Goal: Transaction & Acquisition: Purchase product/service

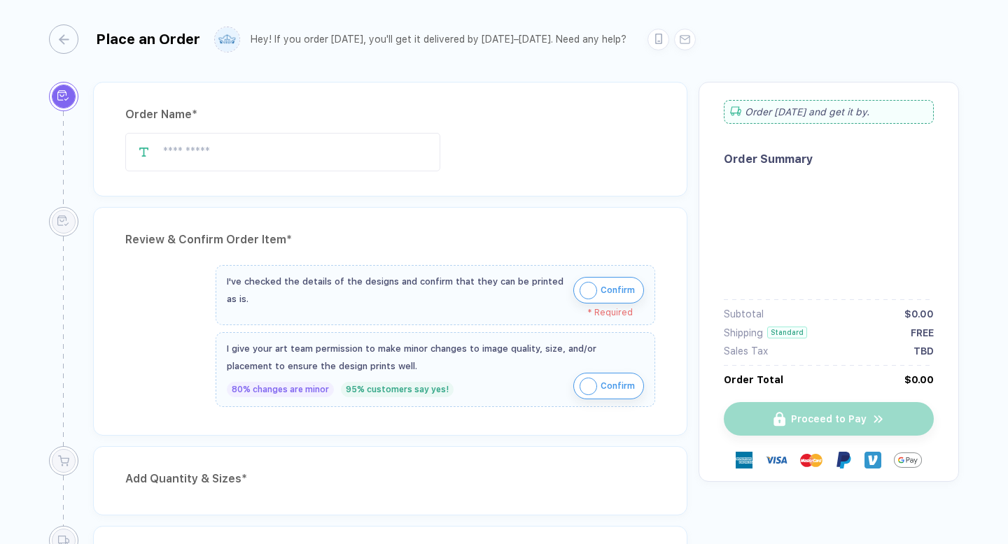
type input "**********"
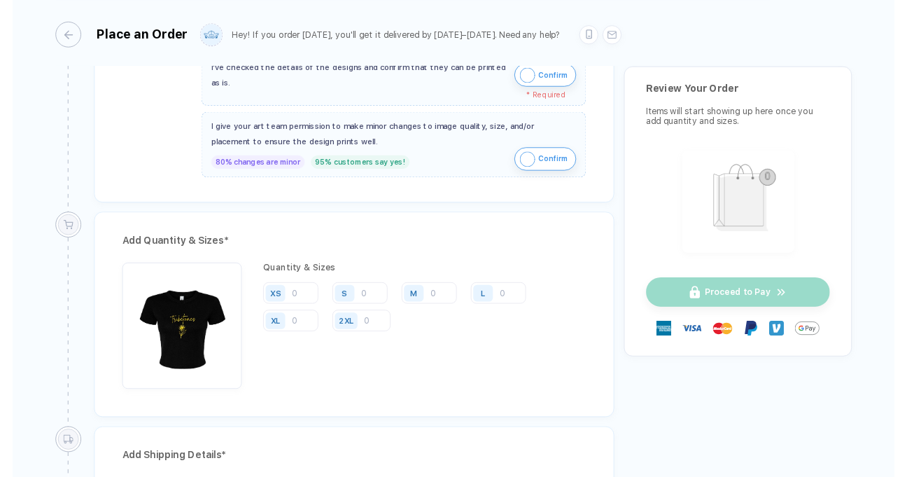
scroll to position [523, 0]
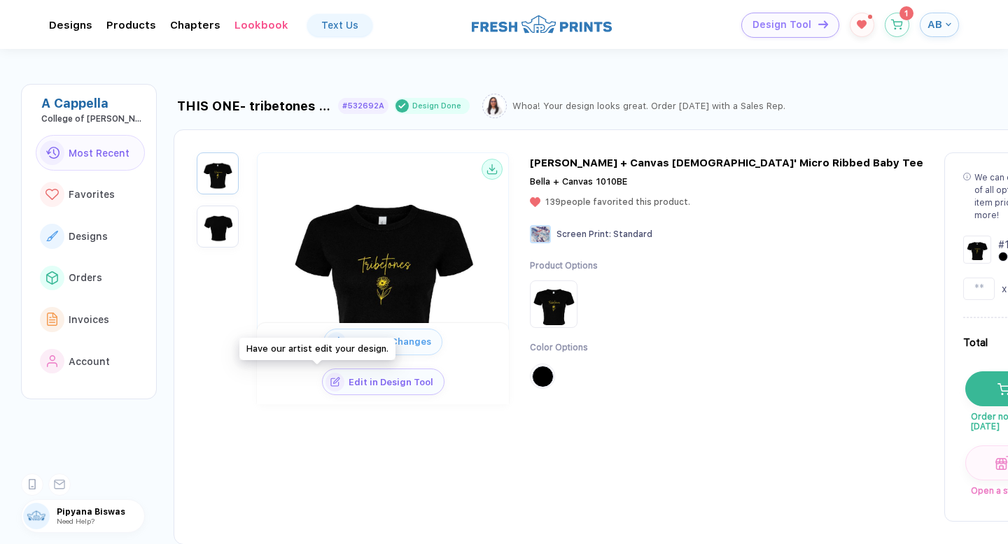
click at [346, 347] on span "Request Changes" at bounding box center [394, 342] width 96 height 10
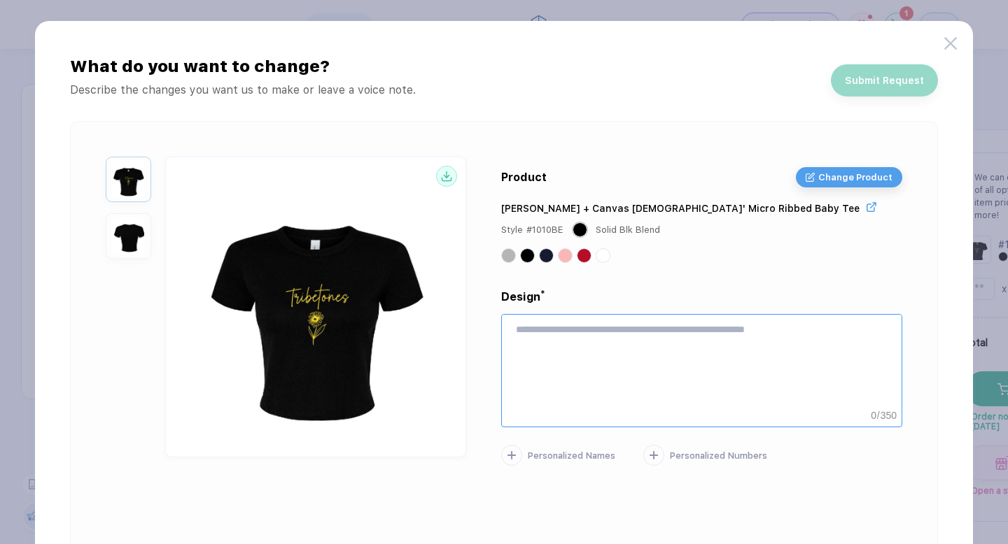
click at [573, 340] on textarea at bounding box center [702, 360] width 400 height 91
type textarea "*"
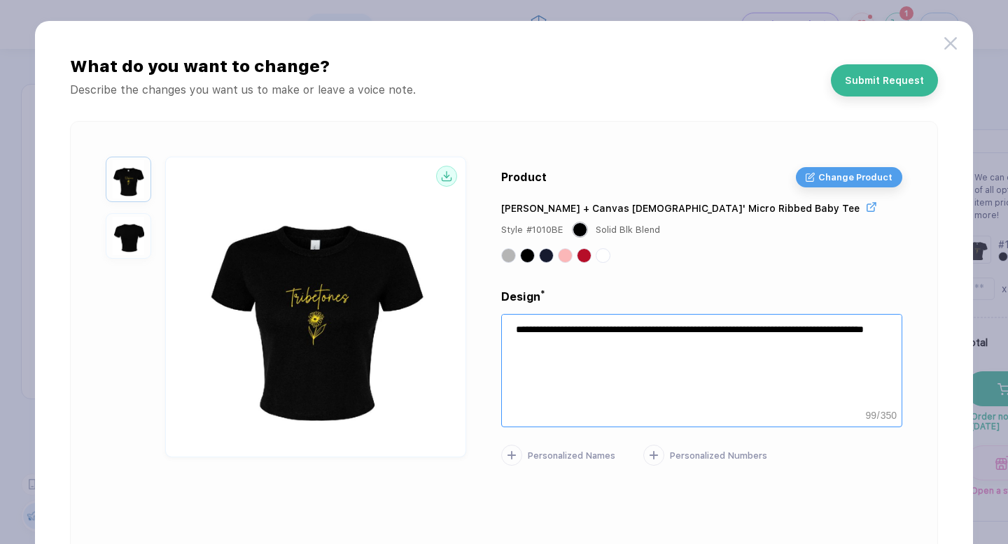
click at [570, 328] on textarea "**********" at bounding box center [702, 360] width 400 height 91
type textarea "**********"
click at [668, 291] on div "Design * 0 : 00" at bounding box center [701, 296] width 401 height 16
click at [858, 84] on button "Submit Request" at bounding box center [884, 77] width 107 height 32
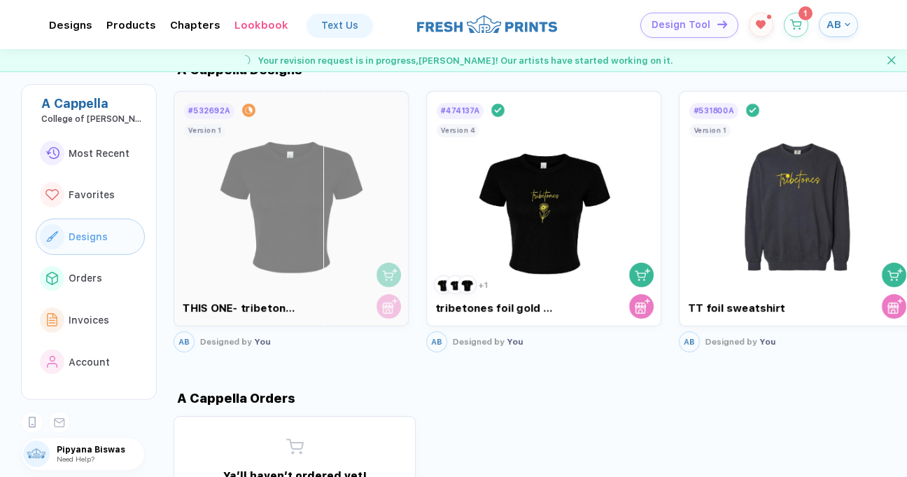
scroll to position [323, 0]
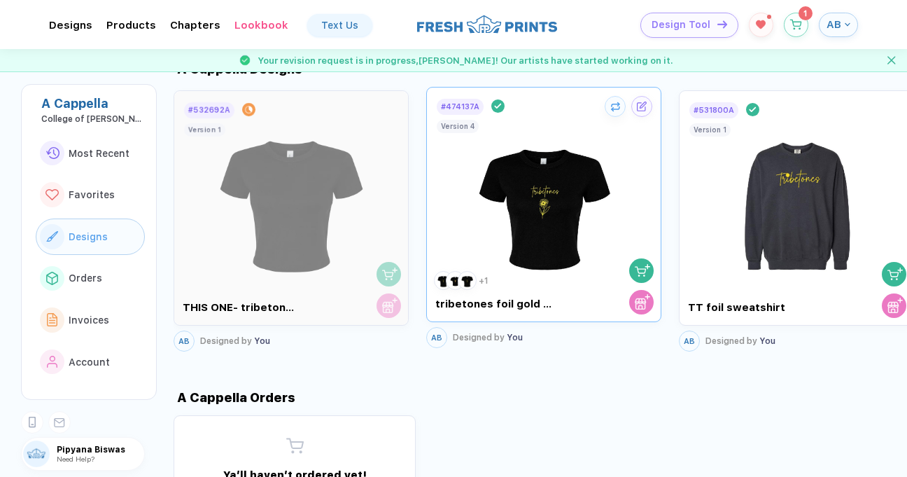
click at [501, 223] on img at bounding box center [543, 198] width 157 height 164
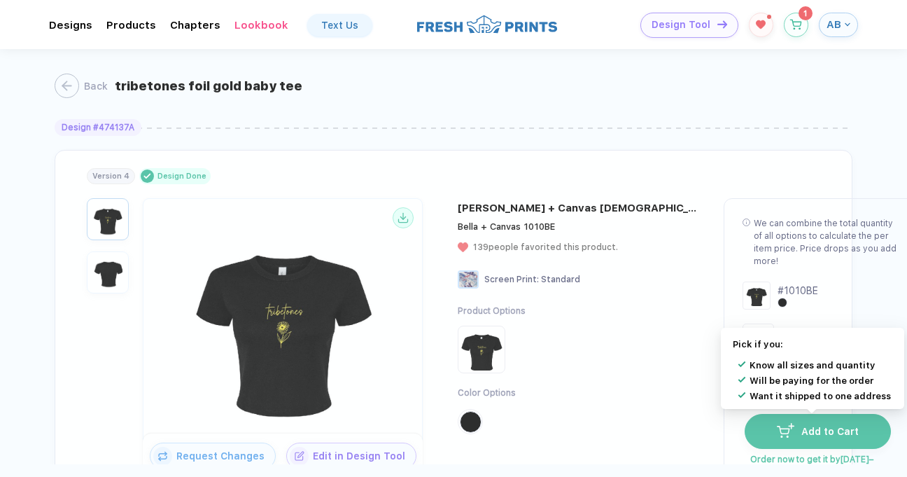
click at [805, 430] on span "Add to Cart" at bounding box center [826, 430] width 64 height 11
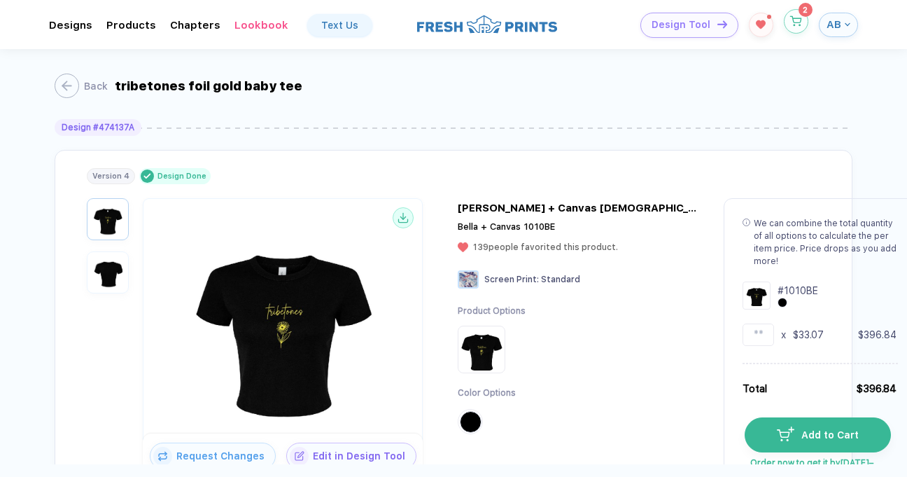
click at [803, 28] on button "button" at bounding box center [796, 21] width 24 height 24
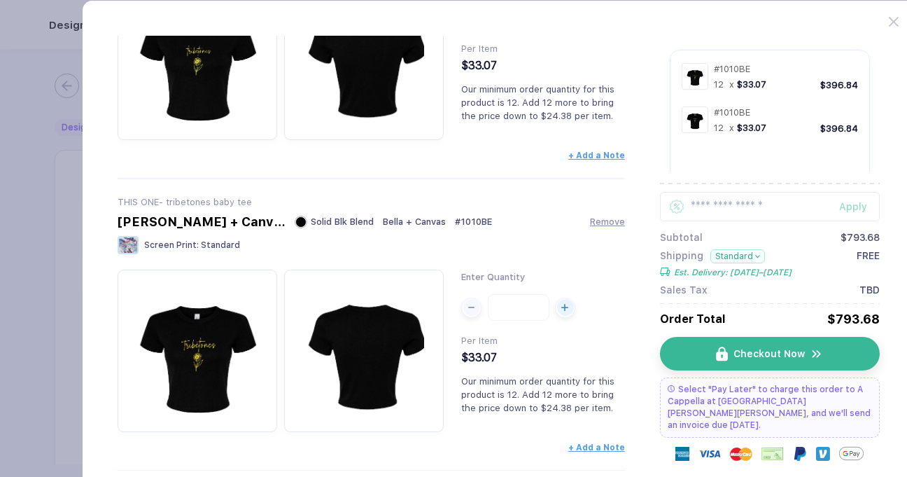
scroll to position [211, 0]
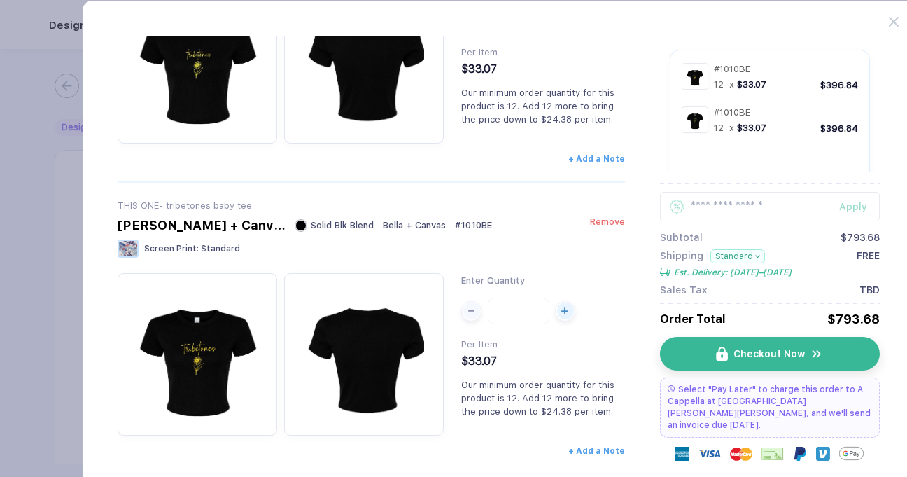
click at [608, 223] on span "Remove" at bounding box center [607, 221] width 35 height 10
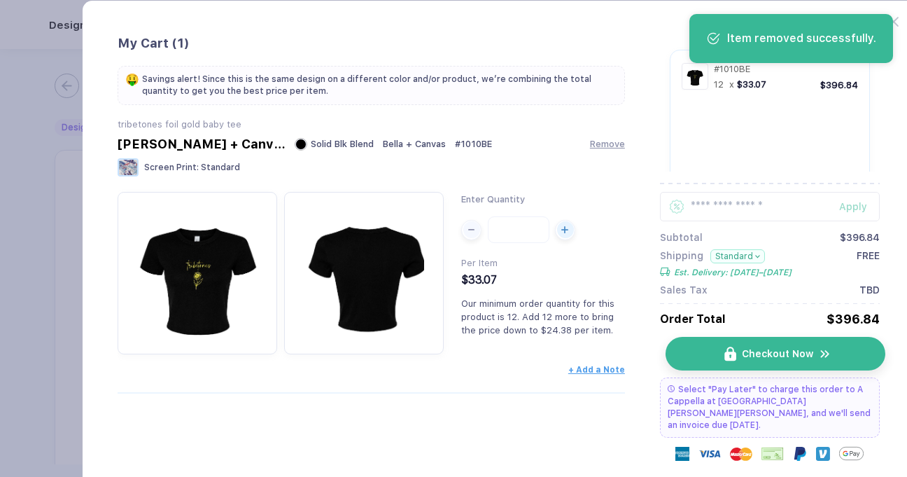
click at [728, 354] on img "button" at bounding box center [730, 353] width 12 height 15
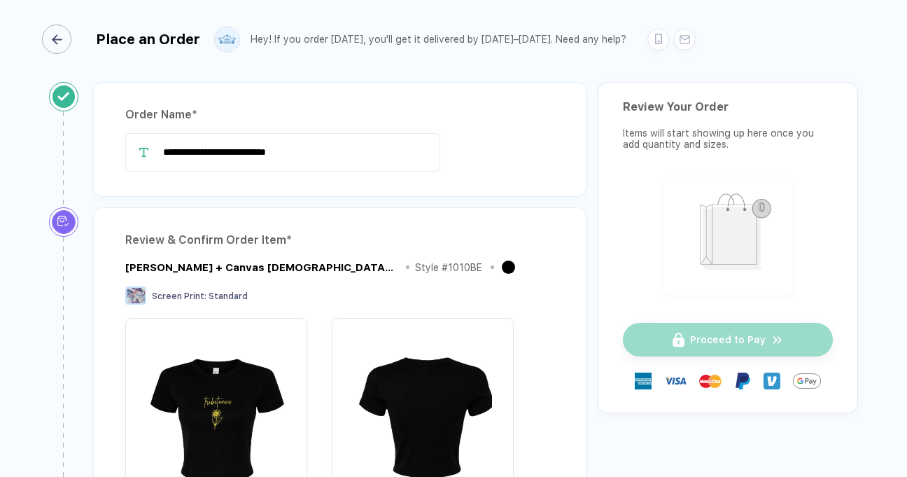
click at [57, 31] on div "button" at bounding box center [56, 38] width 29 height 29
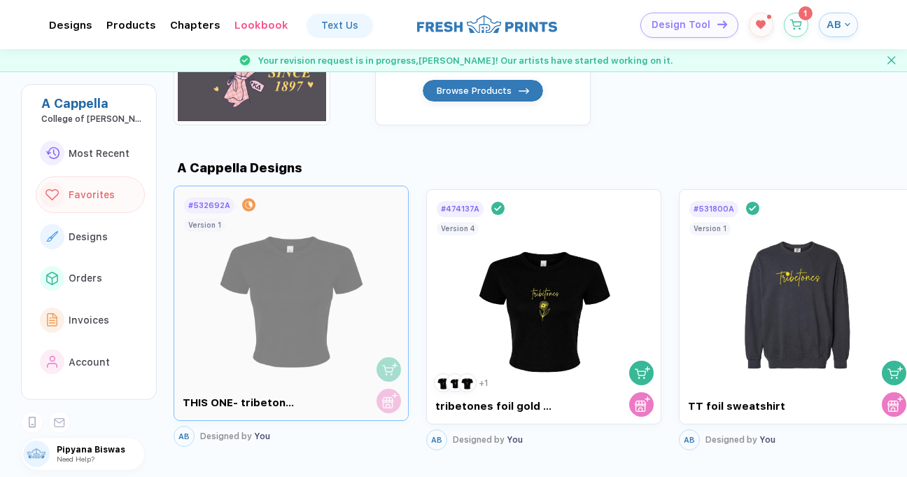
scroll to position [227, 0]
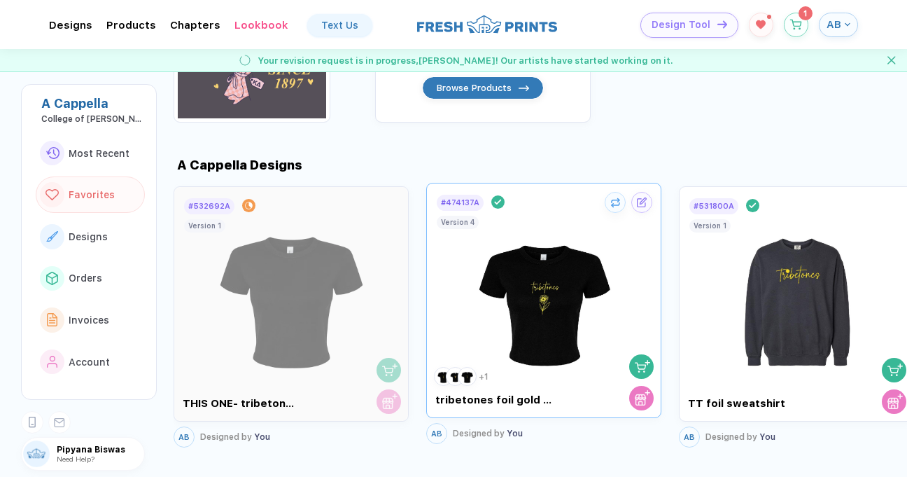
click at [478, 334] on img at bounding box center [543, 294] width 157 height 164
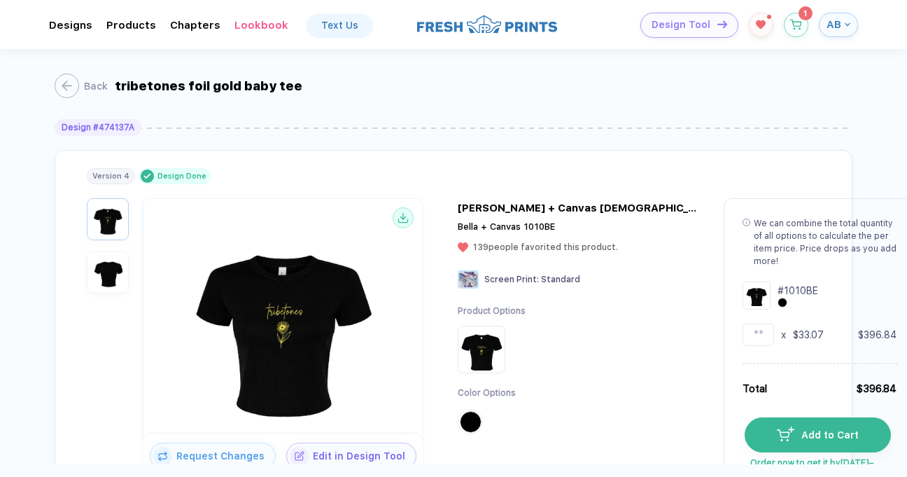
click at [197, 83] on div "tribetones foil gold baby tee" at bounding box center [209, 85] width 188 height 15
click at [220, 83] on div "tribetones foil gold baby tee" at bounding box center [209, 85] width 188 height 15
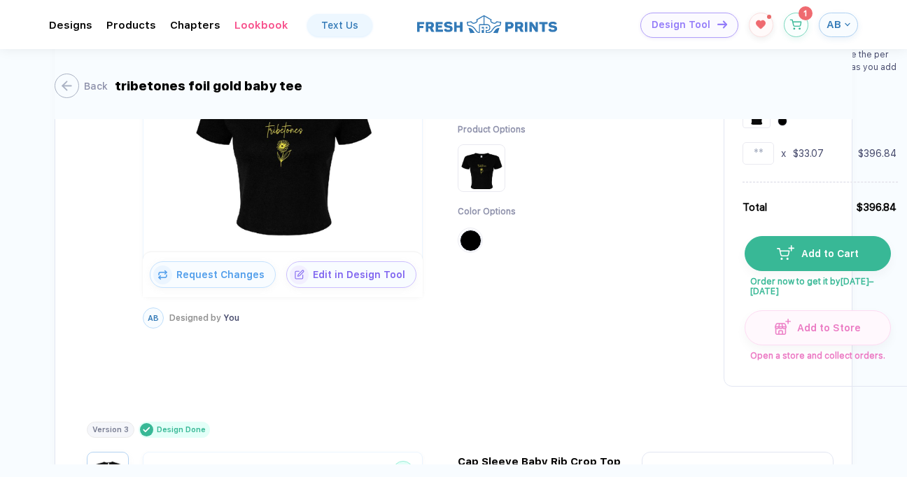
scroll to position [182, 0]
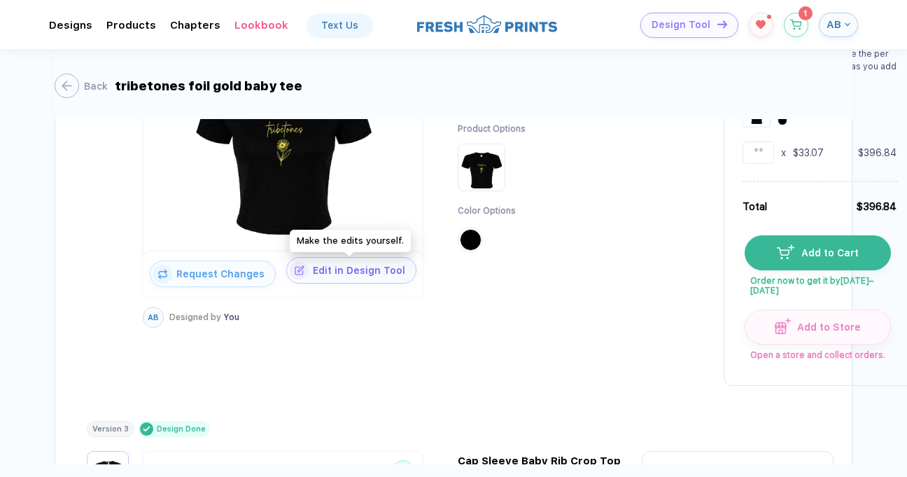
click at [324, 270] on span "Edit in Design Tool" at bounding box center [362, 270] width 107 height 11
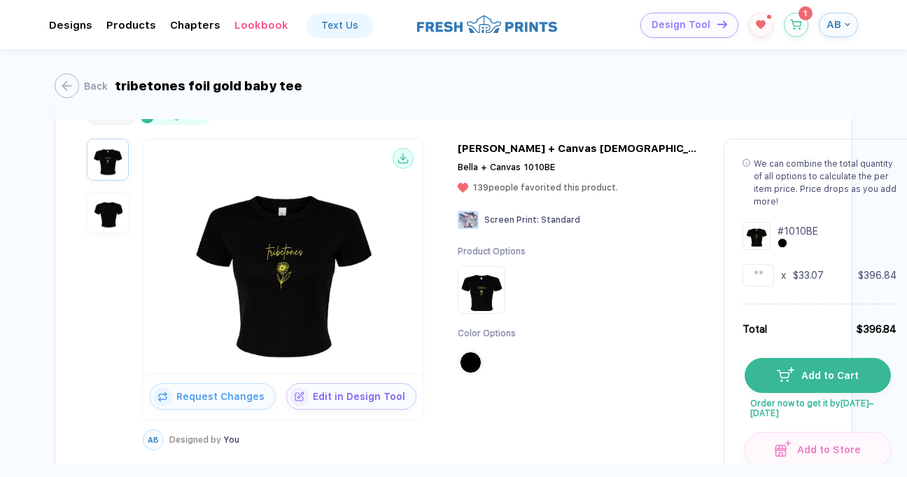
scroll to position [59, 0]
click at [401, 157] on circle at bounding box center [403, 158] width 21 height 21
click at [71, 86] on div "button" at bounding box center [60, 85] width 24 height 24
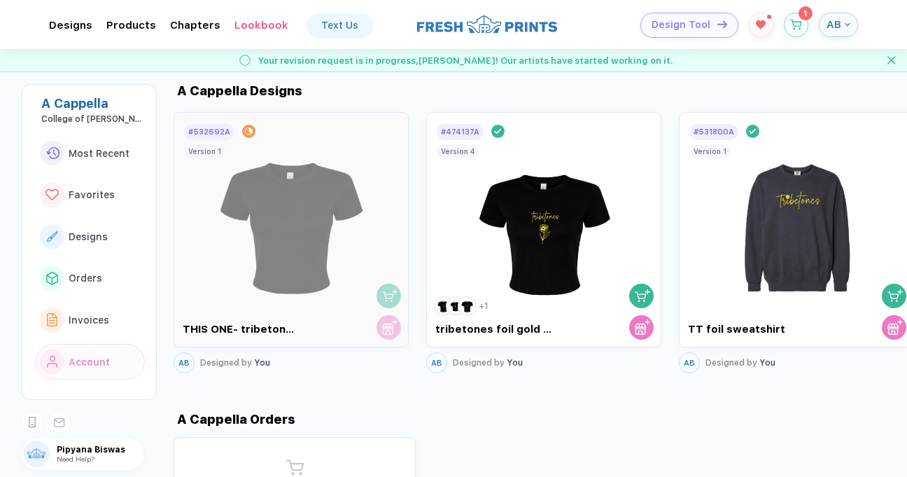
scroll to position [300, 0]
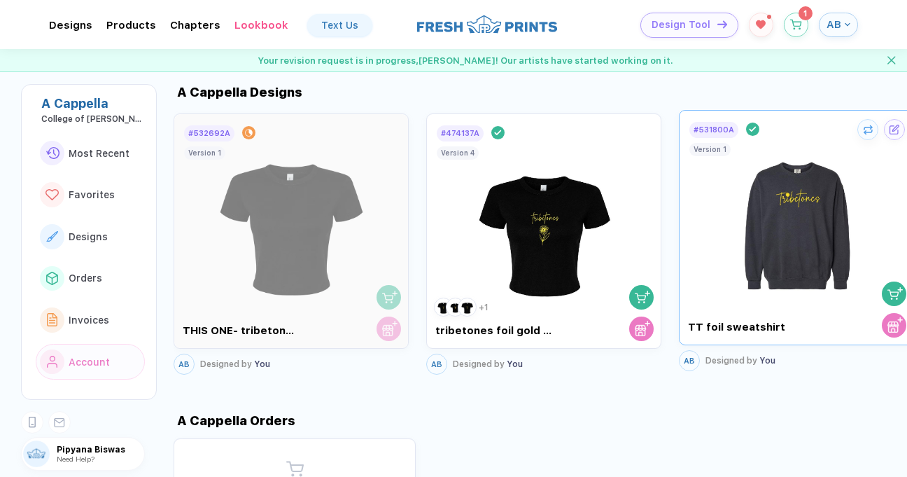
click at [757, 260] on img at bounding box center [796, 221] width 157 height 164
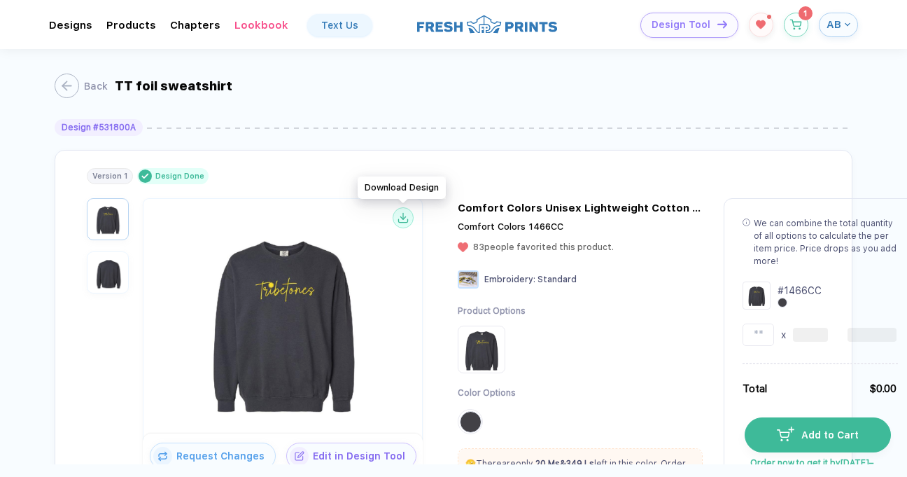
click at [404, 219] on circle at bounding box center [403, 217] width 21 height 21
click at [73, 85] on button "Back" at bounding box center [76, 85] width 53 height 24
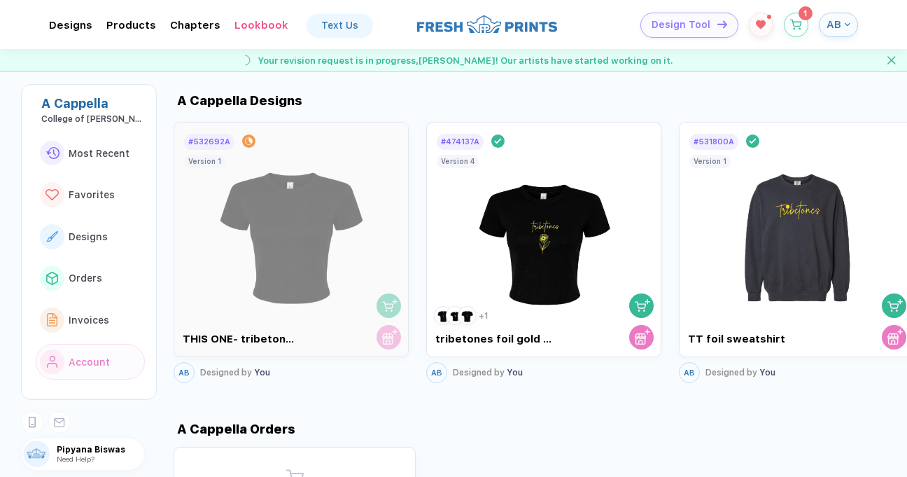
scroll to position [290, 0]
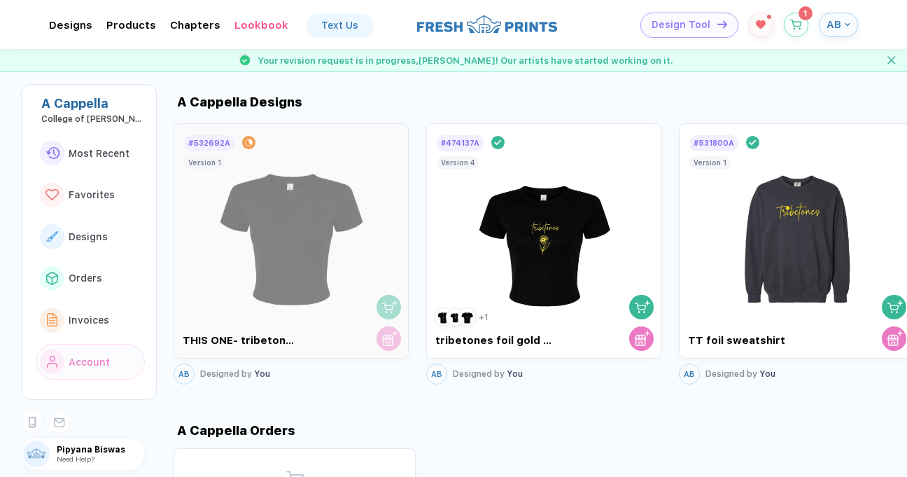
click at [678, 98] on div "A Cappella Designs" at bounding box center [540, 101] width 733 height 15
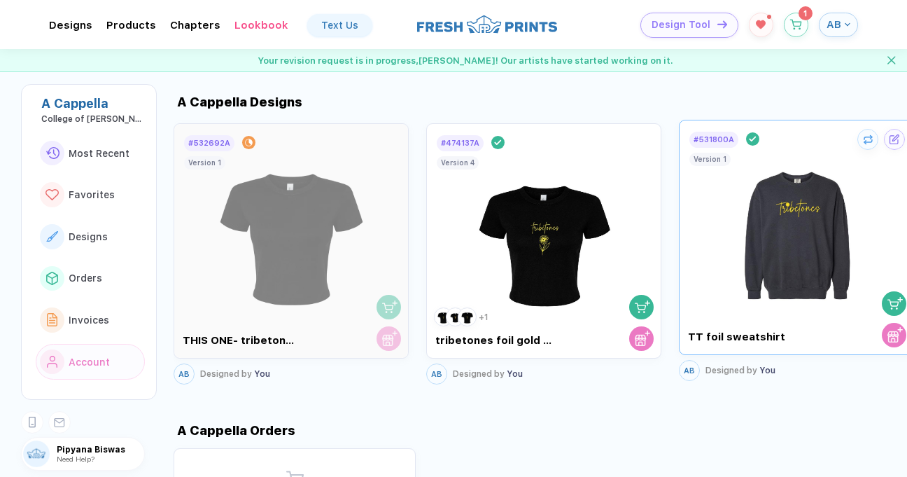
click at [758, 251] on img at bounding box center [796, 231] width 157 height 164
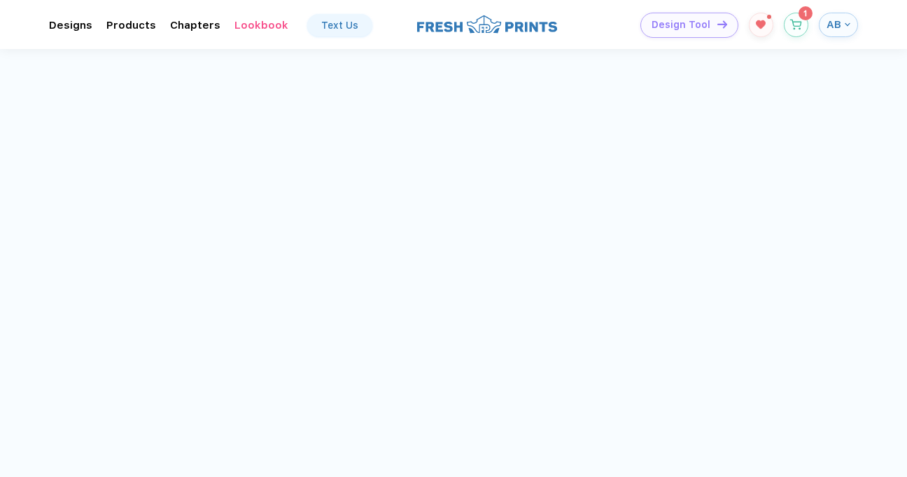
scroll to position [98, 0]
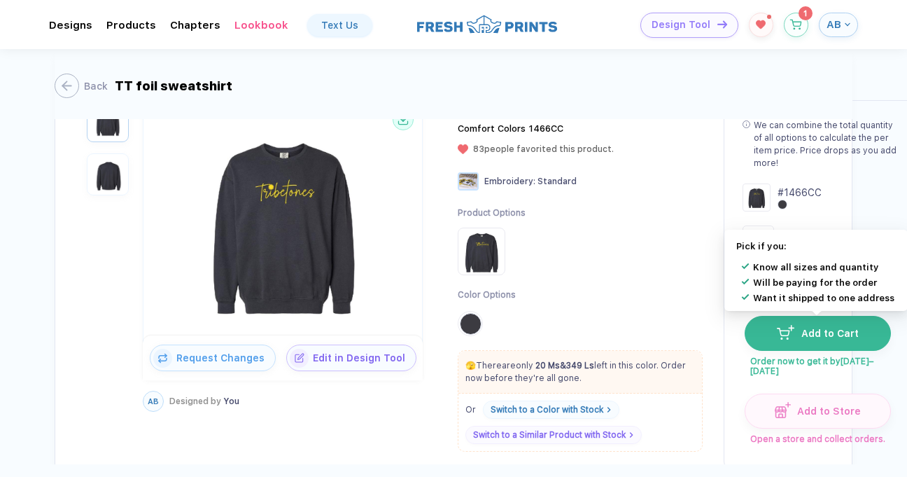
click at [799, 336] on span "Add to Cart" at bounding box center [826, 332] width 64 height 11
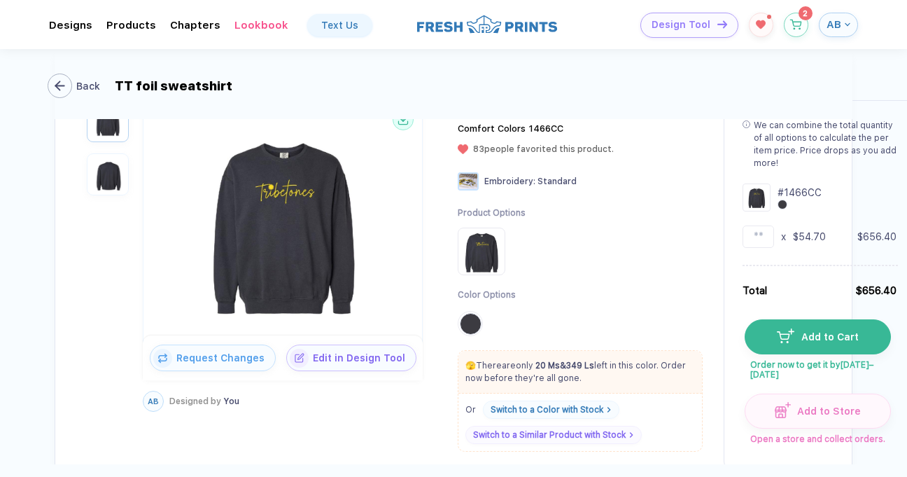
click at [66, 78] on div "button" at bounding box center [60, 85] width 24 height 24
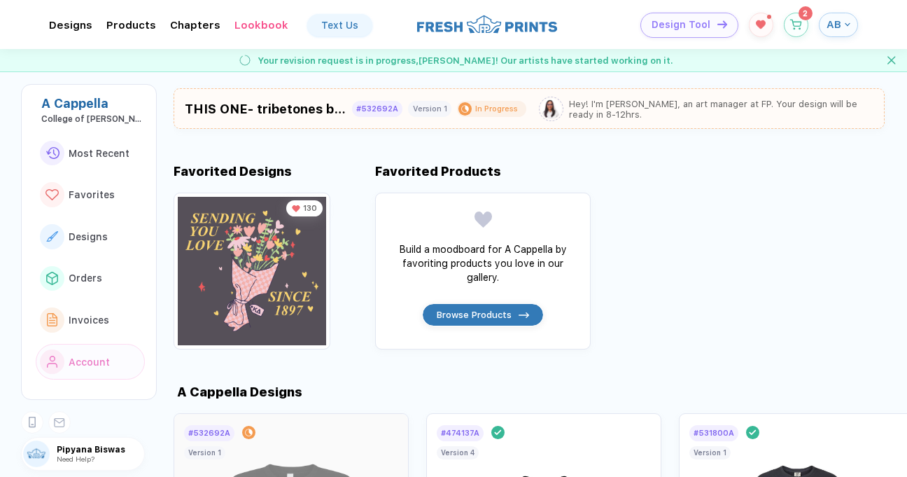
click at [845, 31] on button "AB" at bounding box center [838, 25] width 39 height 24
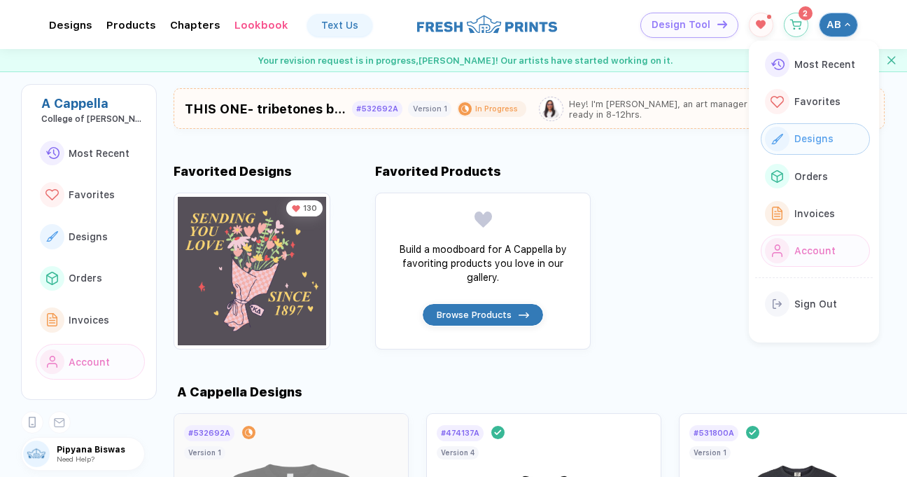
click at [813, 137] on span "Designs" at bounding box center [813, 138] width 39 height 11
click at [812, 139] on span "Designs" at bounding box center [813, 138] width 39 height 11
click at [738, 281] on div "Favorited Designs 130 Favorited Products Build a moodboard for A Cappella by fa…" at bounding box center [540, 256] width 733 height 185
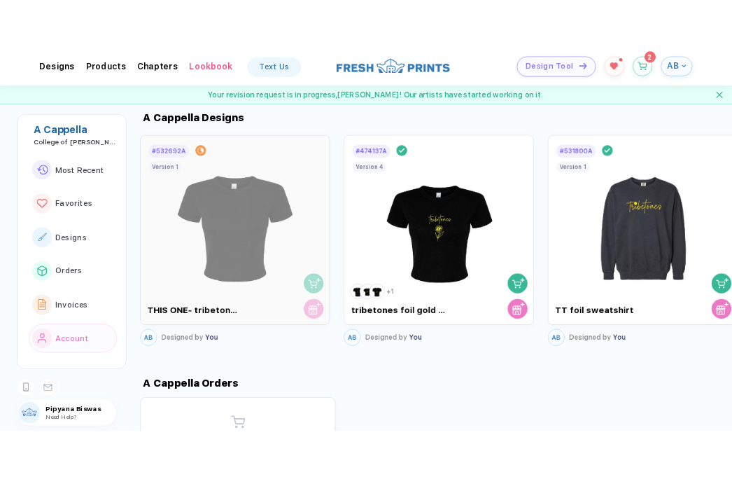
scroll to position [365, 0]
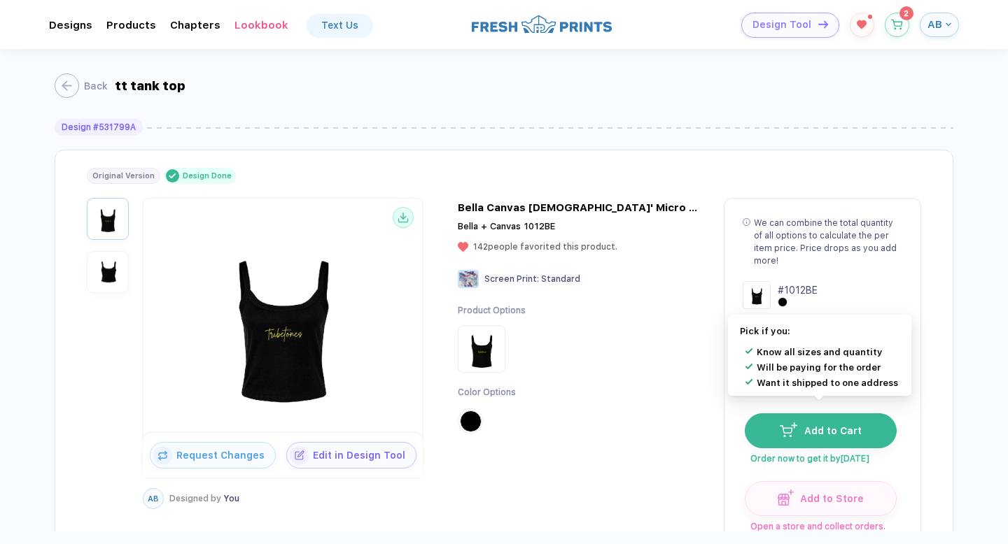
click at [801, 425] on span "Add to Cart" at bounding box center [829, 430] width 64 height 11
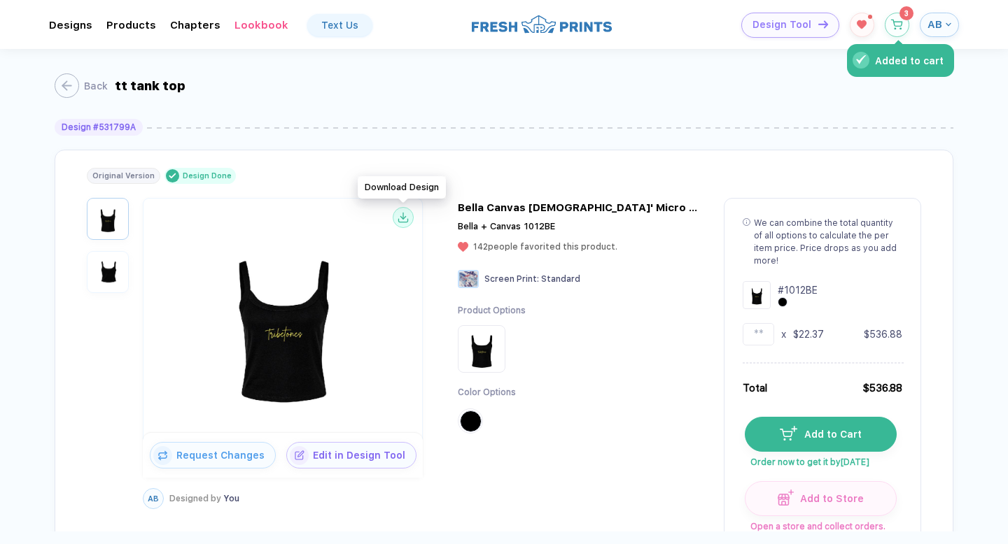
click at [403, 217] on circle at bounding box center [403, 217] width 21 height 21
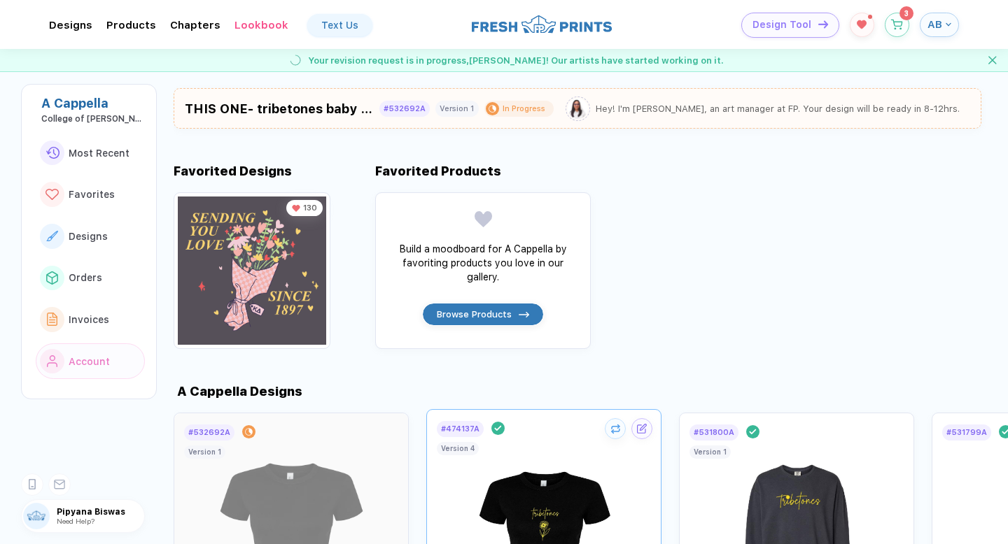
click at [564, 509] on img at bounding box center [543, 521] width 157 height 164
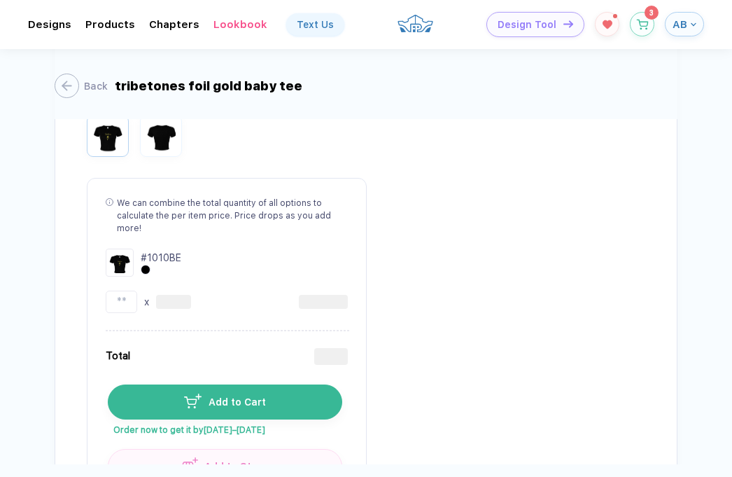
scroll to position [372, 0]
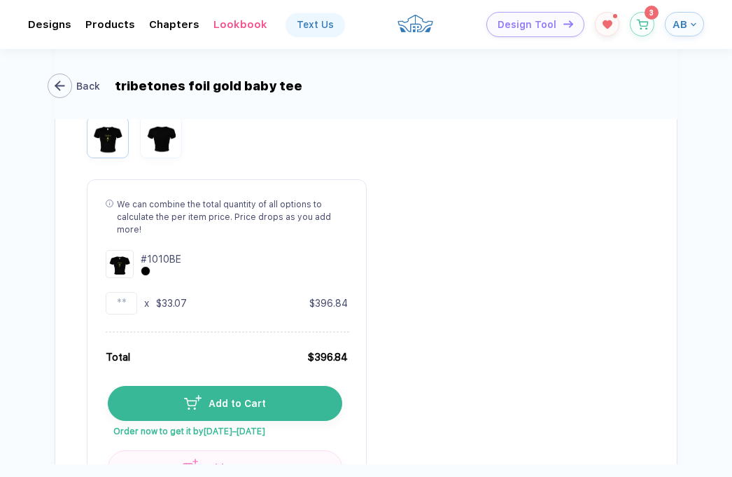
click at [69, 85] on div "button" at bounding box center [60, 85] width 24 height 24
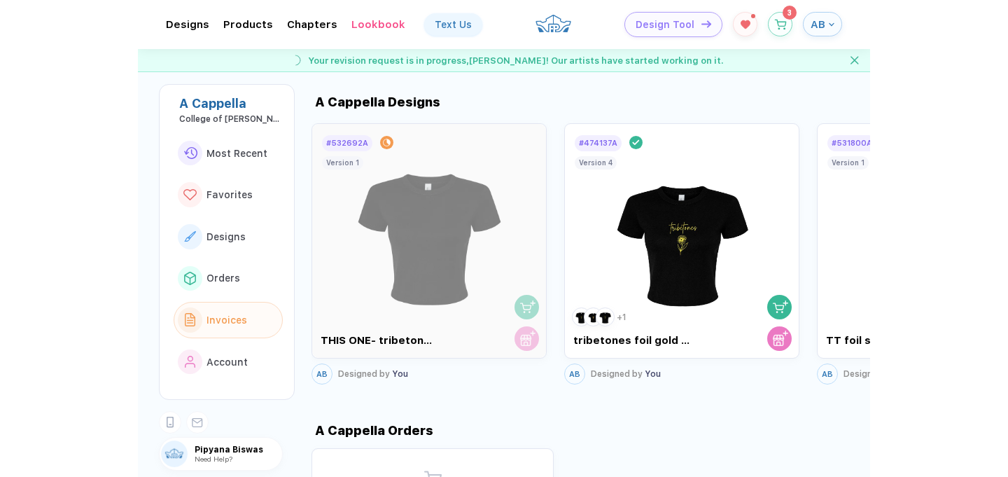
scroll to position [349, 0]
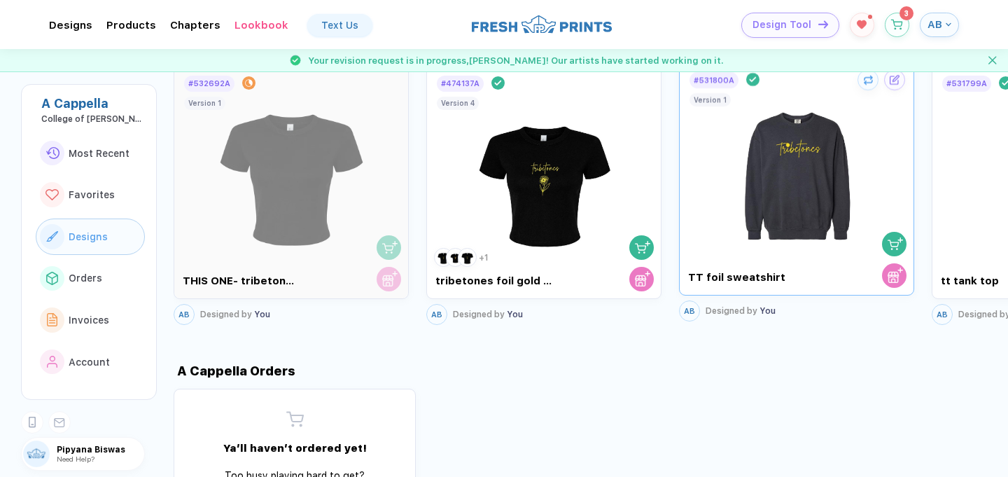
click at [826, 213] on img at bounding box center [796, 172] width 157 height 164
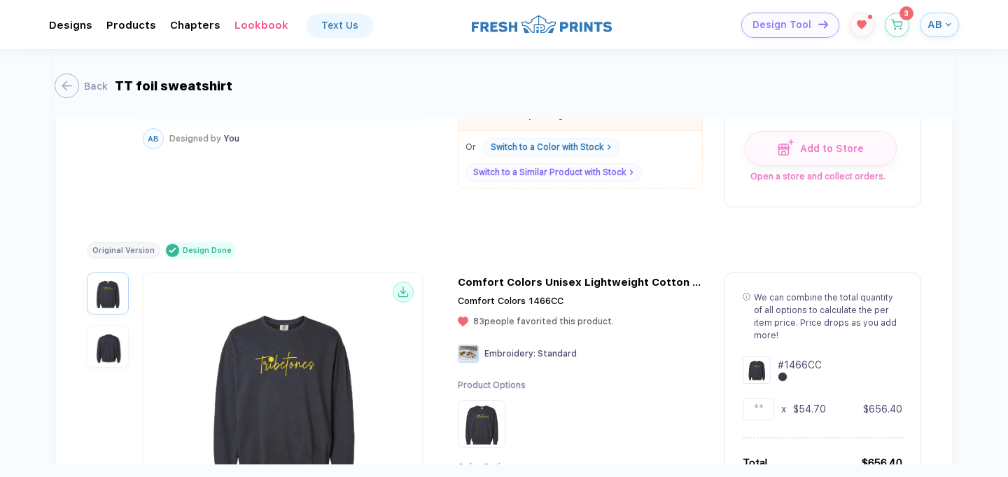
scroll to position [80, 0]
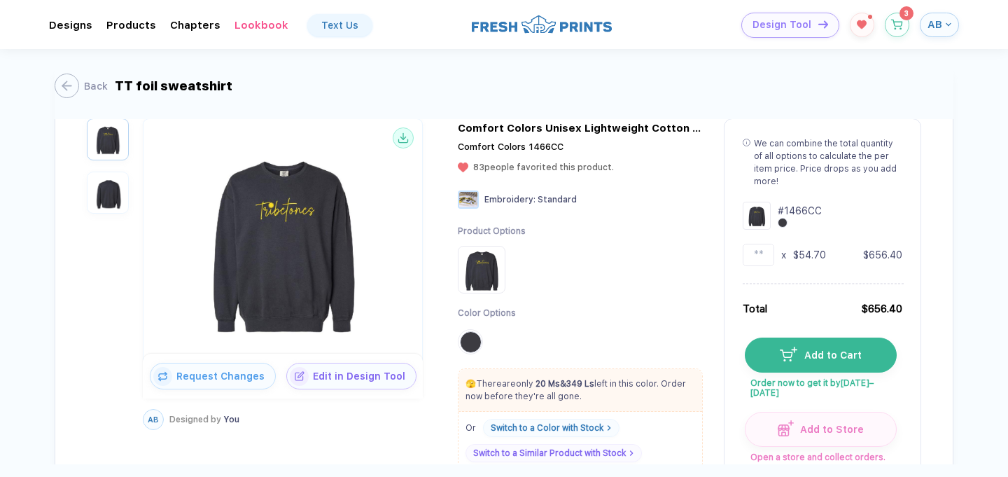
click at [264, 204] on img at bounding box center [283, 241] width 272 height 220
click at [326, 375] on span "Edit in Design Tool" at bounding box center [362, 372] width 107 height 11
